Goal: Task Accomplishment & Management: Manage account settings

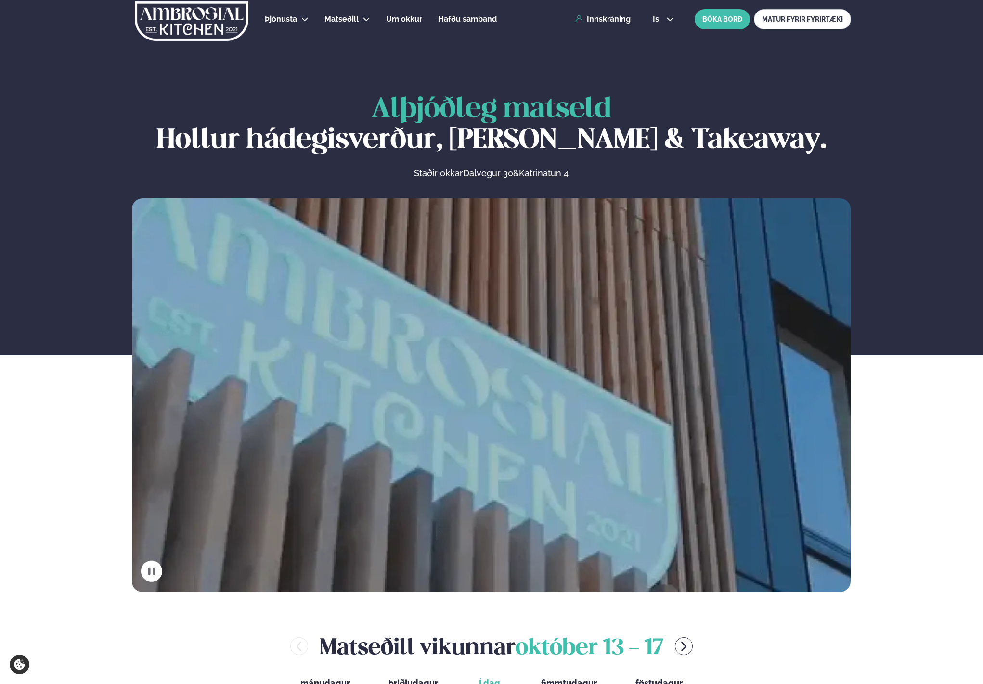
click at [627, 24] on div "Þjónusta Hádegismatur fyrir fyrirtæki Fyrirtækja veitingar Einkapartý Matseðill…" at bounding box center [492, 19] width 777 height 39
click at [614, 15] on link "Innskráning" at bounding box center [603, 19] width 55 height 9
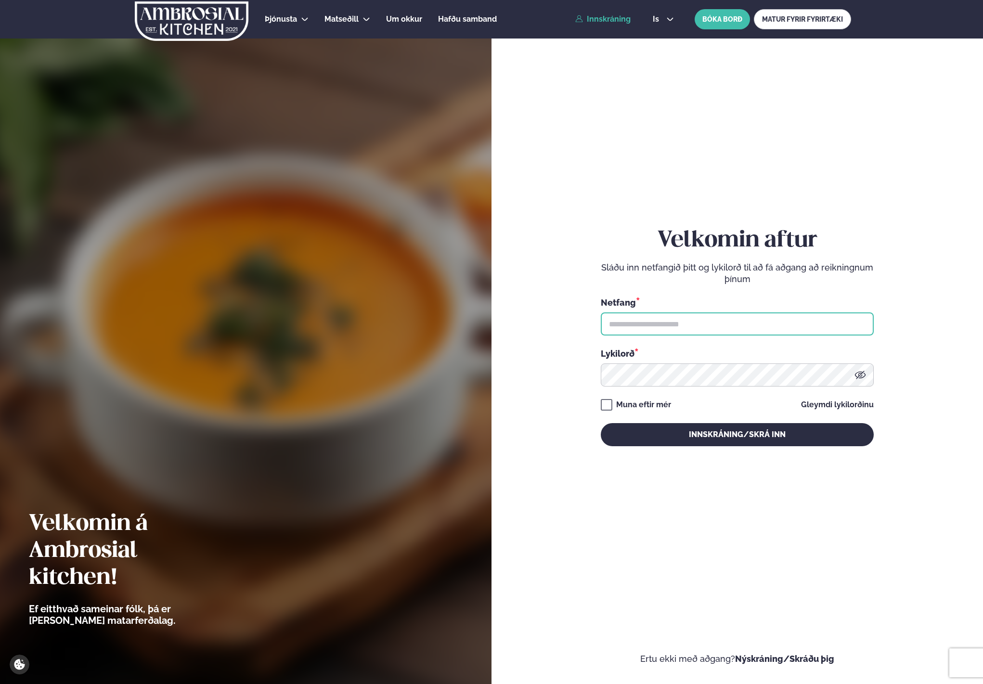
click at [654, 315] on input "text" at bounding box center [737, 324] width 273 height 23
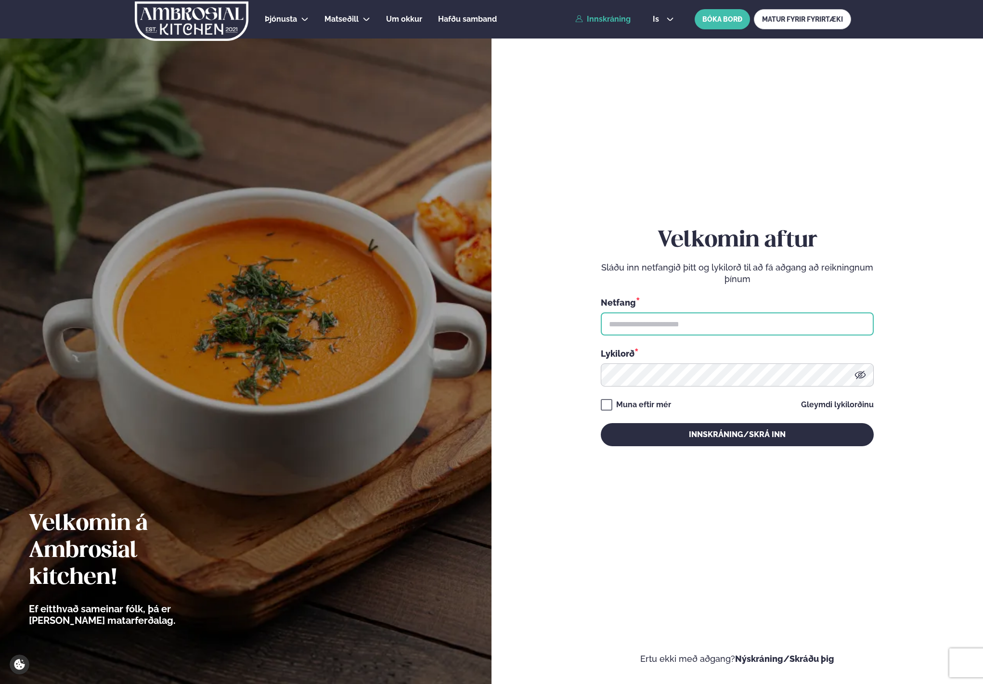
type input "**********"
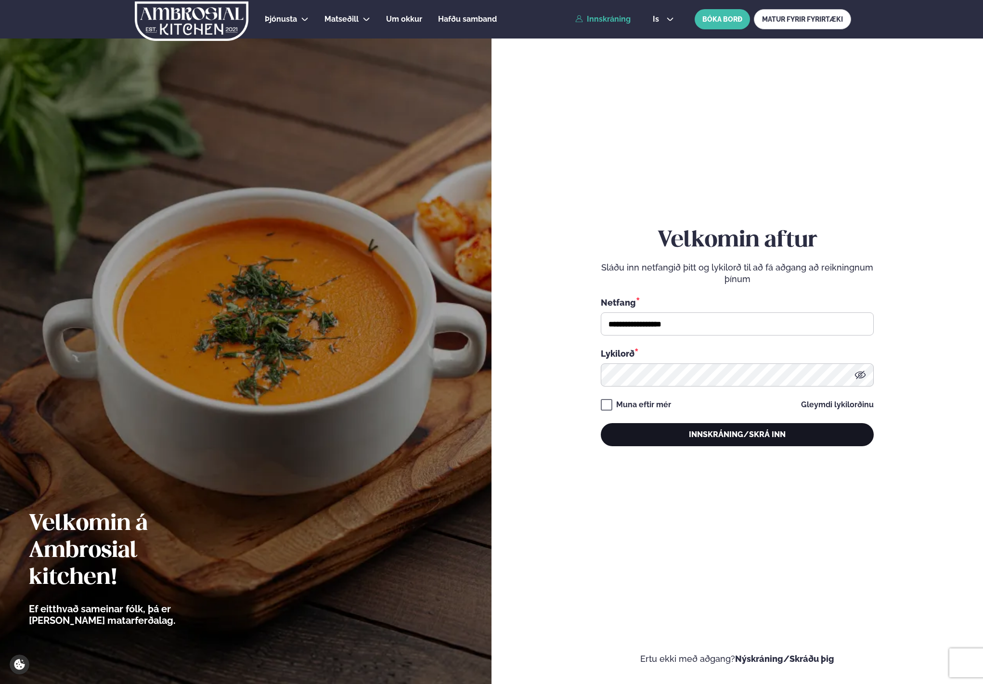
click at [646, 443] on button "Innskráning/Skrá inn" at bounding box center [737, 434] width 273 height 23
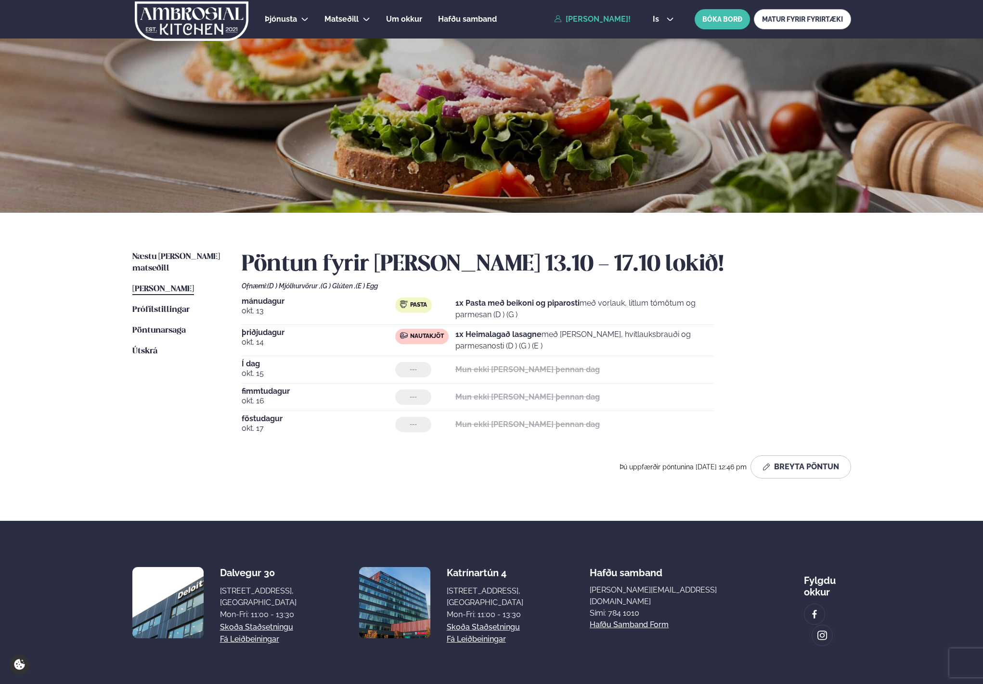
click at [658, 128] on div at bounding box center [491, 126] width 983 height 174
